Goal: Information Seeking & Learning: Understand process/instructions

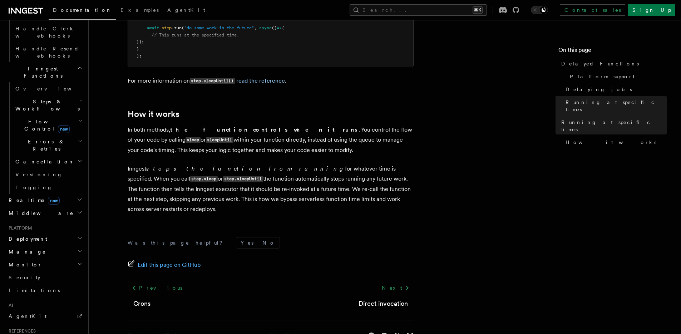
scroll to position [608, 0]
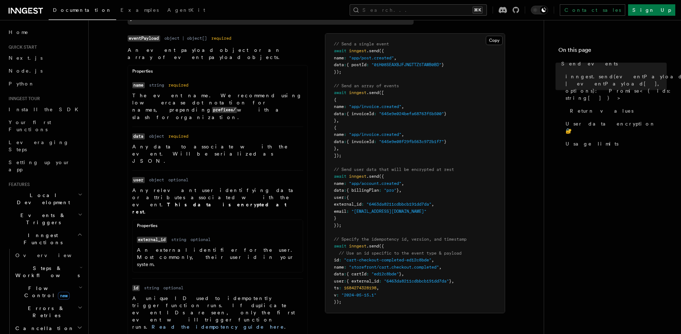
scroll to position [258, 0]
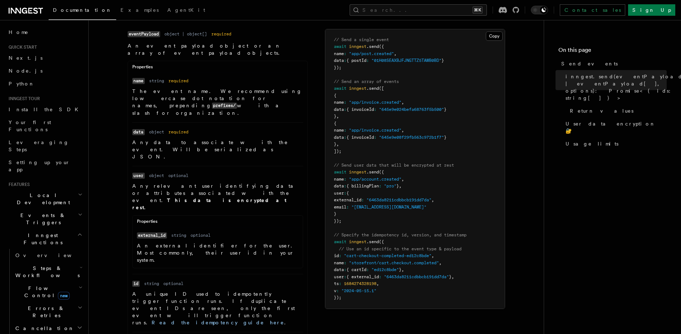
drag, startPoint x: 284, startPoint y: 279, endPoint x: 128, endPoint y: 253, distance: 158.6
click at [128, 253] on ul "Name name Type string Required required Description The event name. We recommen…" at bounding box center [217, 297] width 179 height 441
copy dl "ts Type number Required optional Description A timestamp integer representing t…"
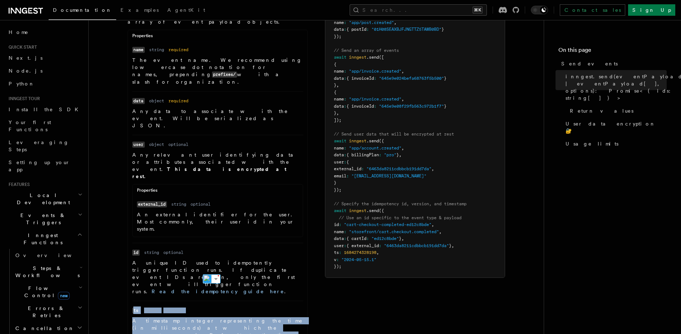
scroll to position [301, 0]
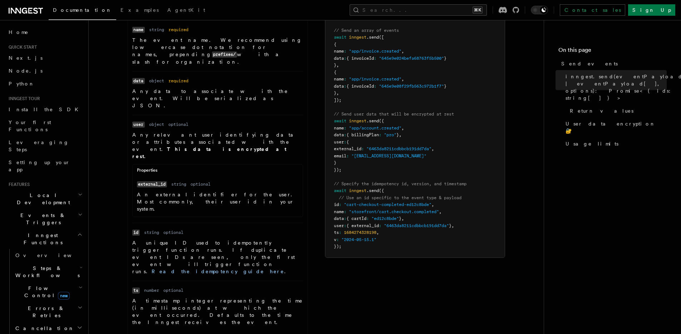
scroll to position [353, 0]
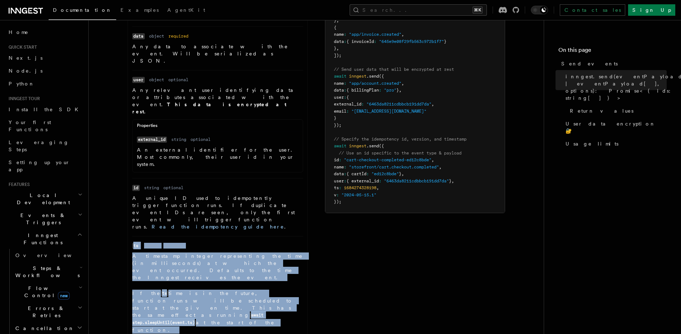
drag, startPoint x: 282, startPoint y: 239, endPoint x: 132, endPoint y: 165, distance: 167.0
click at [132, 236] on li "Name ts Type number Required optional Description A timestamp integer represent…" at bounding box center [217, 310] width 171 height 148
copy dl "ts Type number Required optional Description A timestamp integer representing t…"
